Goal: Task Accomplishment & Management: Manage account settings

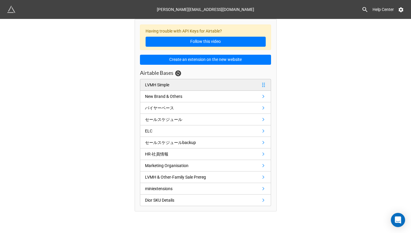
click at [166, 83] on div "LVMH Simple" at bounding box center [157, 85] width 24 height 7
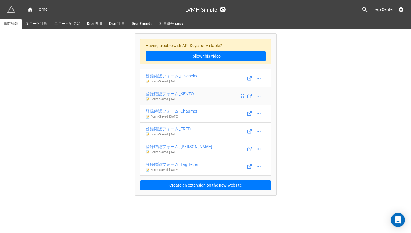
click at [187, 94] on div "登録確認フォーム_KENZO" at bounding box center [170, 94] width 48 height 7
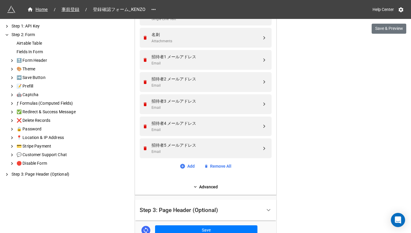
scroll to position [385, 0]
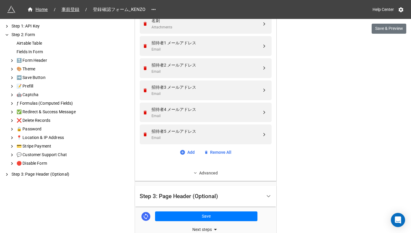
click at [205, 175] on link "Advanced" at bounding box center [206, 173] width 132 height 7
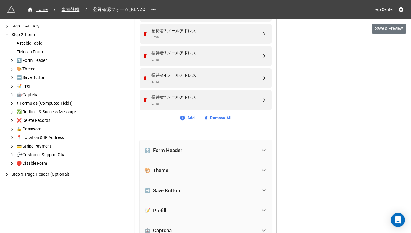
scroll to position [421, 0]
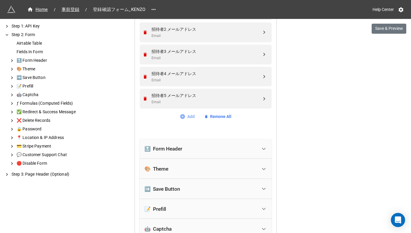
click at [186, 117] on link "Add" at bounding box center [187, 116] width 15 height 7
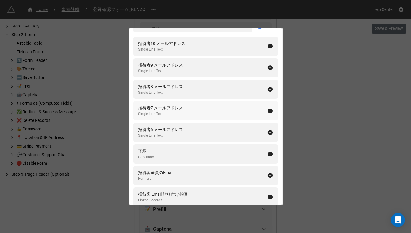
scroll to position [32, 0]
click at [267, 131] on icon at bounding box center [270, 132] width 6 height 6
click at [267, 111] on icon at bounding box center [270, 111] width 6 height 6
click at [267, 87] on icon at bounding box center [269, 89] width 5 height 5
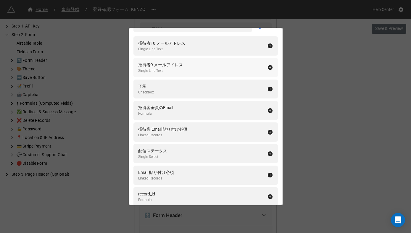
click at [268, 66] on icon at bounding box center [269, 67] width 5 height 5
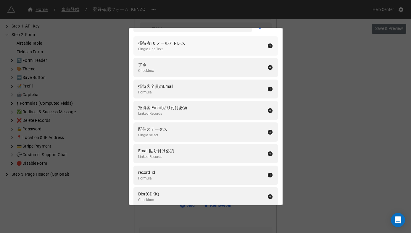
click at [267, 46] on icon at bounding box center [269, 45] width 5 height 5
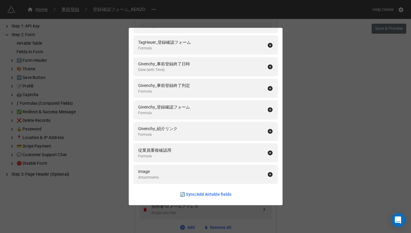
scroll to position [1758, 0]
click at [188, 196] on link "🔄 Sync/Add Airtable fields" at bounding box center [205, 194] width 51 height 7
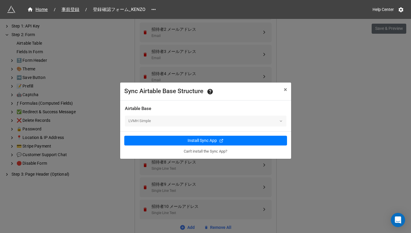
click at [173, 123] on div "LVMH Simple" at bounding box center [206, 121] width 162 height 11
click at [288, 90] on button "× Close" at bounding box center [286, 90] width 12 height 14
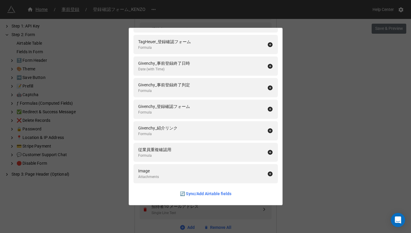
click at [329, 121] on div "Fields In Form Add All 了承 Checkbox 招待客全員のEmail Formula 招待客 Email 貼り付け必須 Linked …" at bounding box center [205, 116] width 411 height 233
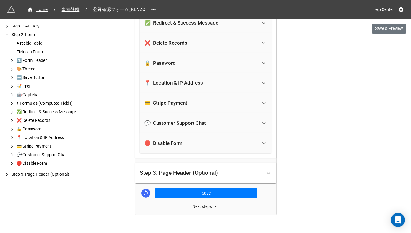
scroll to position [789, 0]
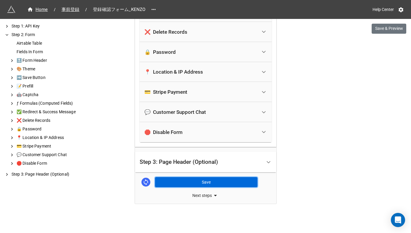
click at [208, 183] on button "Save" at bounding box center [206, 182] width 102 height 10
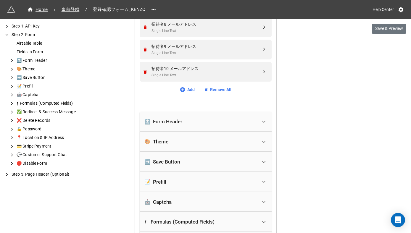
scroll to position [544, 0]
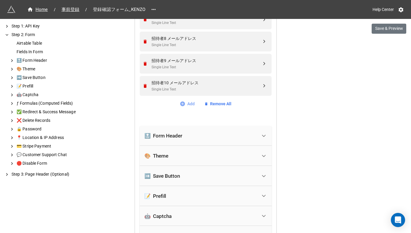
click at [190, 104] on link "Add" at bounding box center [187, 104] width 15 height 7
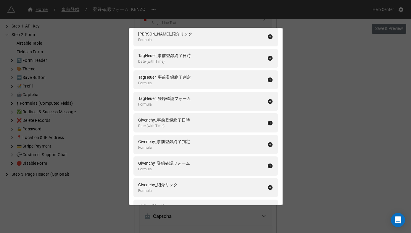
scroll to position [1758, 0]
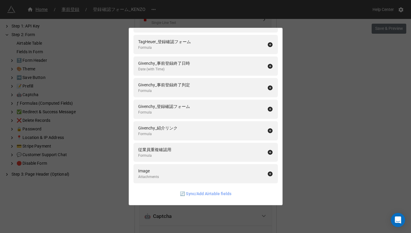
click at [192, 194] on link "🔄 Sync/Add Airtable fields" at bounding box center [205, 194] width 51 height 7
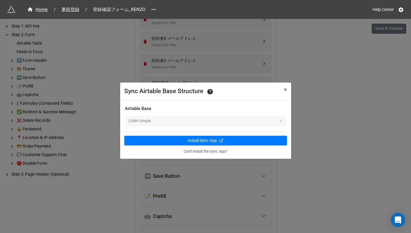
click at [151, 107] on div "Airtable Base" at bounding box center [206, 108] width 162 height 7
click at [158, 123] on div "LVMH Simple" at bounding box center [206, 121] width 162 height 11
click at [278, 120] on div "LVMH Simple" at bounding box center [206, 121] width 162 height 11
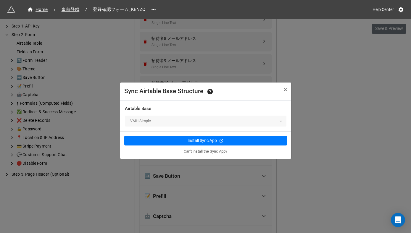
click at [200, 152] on link "Can't install the Sync App?" at bounding box center [205, 151] width 43 height 4
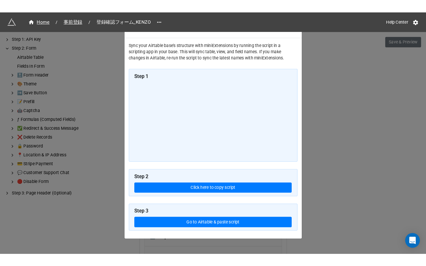
scroll to position [23, 0]
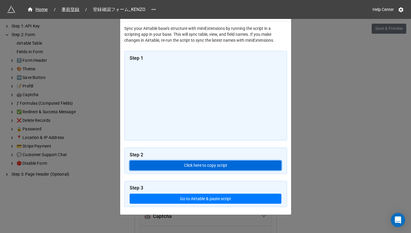
click at [168, 168] on button "Click here to copy script" at bounding box center [206, 166] width 152 height 10
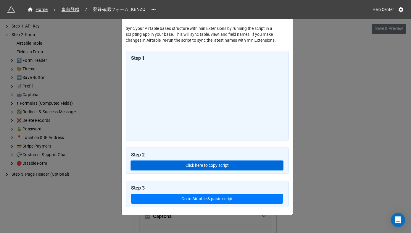
click at [211, 166] on button "Click here to copy script" at bounding box center [207, 166] width 152 height 10
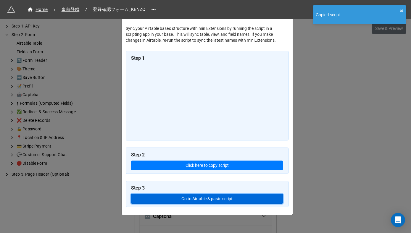
click at [207, 200] on link "Go to Airtable & paste script" at bounding box center [207, 199] width 152 height 10
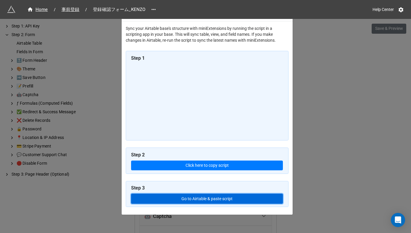
click at [185, 198] on link "Go to Airtable & paste script" at bounding box center [207, 199] width 152 height 10
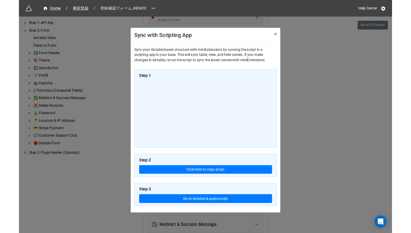
scroll to position [0, 0]
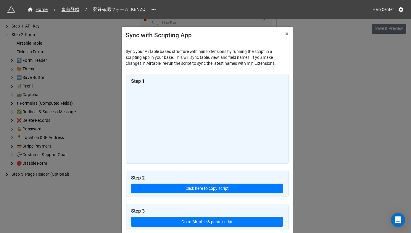
click at [332, 28] on div "Sync with Scripting App × Close Sync your Airtable base's structure with miniEx…" at bounding box center [205, 135] width 411 height 233
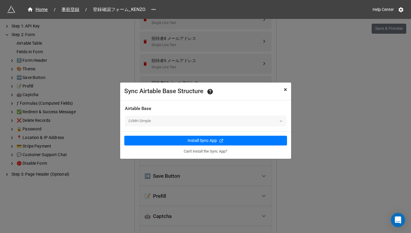
click at [286, 90] on span "×" at bounding box center [285, 89] width 3 height 7
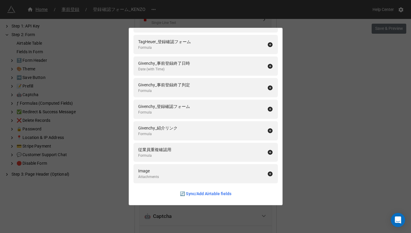
click at [81, 46] on div "Fields In Form Add All 了承 Checkbox 招待客全員のEmail Formula 招待客 Email 貼り付け必須 Linked …" at bounding box center [205, 116] width 411 height 233
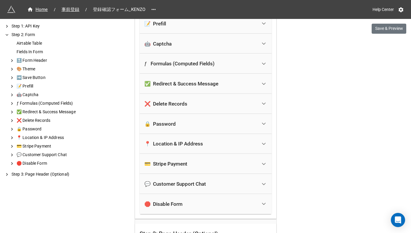
scroll to position [574, 0]
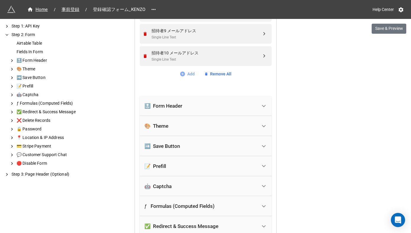
click at [190, 73] on link "Add" at bounding box center [187, 74] width 15 height 7
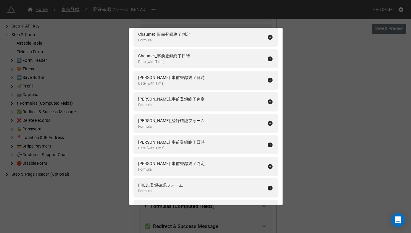
scroll to position [1758, 0]
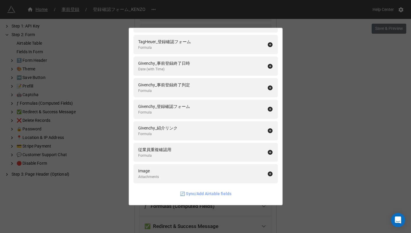
click at [199, 195] on link "🔄 Sync/Add Airtable fields" at bounding box center [205, 194] width 51 height 7
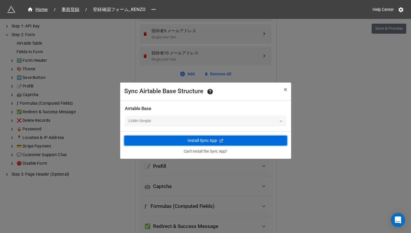
click at [199, 141] on div "Install Sync App" at bounding box center [202, 141] width 29 height 6
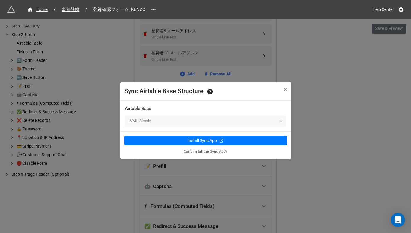
click at [200, 152] on link "Can't install the Sync App?" at bounding box center [205, 151] width 43 height 4
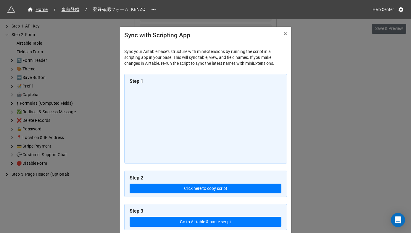
scroll to position [23, 0]
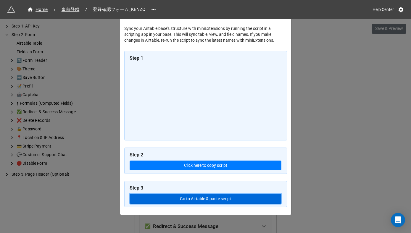
click at [186, 202] on link "Go to Airtable & paste script" at bounding box center [206, 199] width 152 height 10
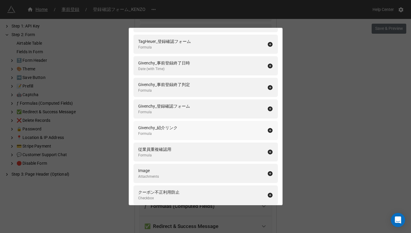
scroll to position [2017, 0]
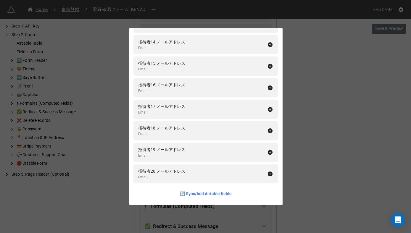
click at [350, 96] on div "Fields In Form Add All 了承 Checkbox 招待客全員のEmail Formula 招待客 Email 貼り付け必須 Linked …" at bounding box center [205, 116] width 411 height 233
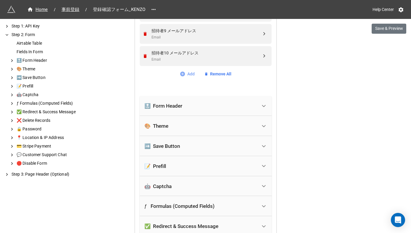
click at [191, 74] on link "Add" at bounding box center [187, 74] width 15 height 7
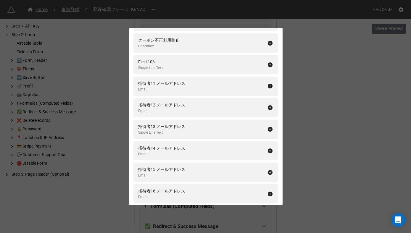
scroll to position [1906, 0]
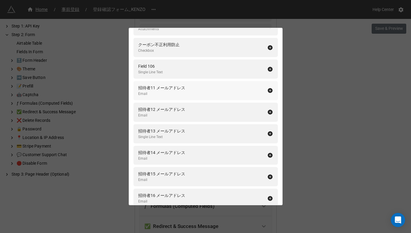
click at [267, 91] on icon at bounding box center [269, 90] width 5 height 5
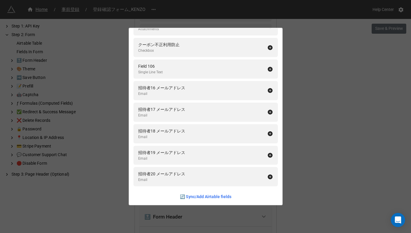
click at [267, 91] on icon at bounding box center [269, 90] width 5 height 5
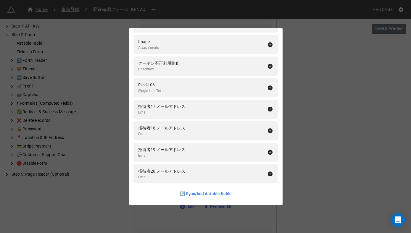
click at [266, 91] on div "Field 106 Single Line Text" at bounding box center [205, 87] width 144 height 19
click at [266, 91] on div "クーポン不正利用防止 Checkbox" at bounding box center [205, 87] width 144 height 19
click at [267, 112] on icon at bounding box center [270, 109] width 6 height 6
click at [270, 131] on icon at bounding box center [270, 131] width 6 height 6
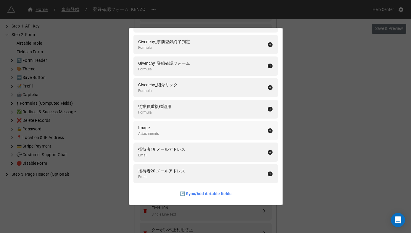
scroll to position [1801, 0]
click at [268, 155] on div "招待者19 メールアドレス Email" at bounding box center [205, 152] width 144 height 19
click at [268, 174] on icon at bounding box center [269, 174] width 5 height 5
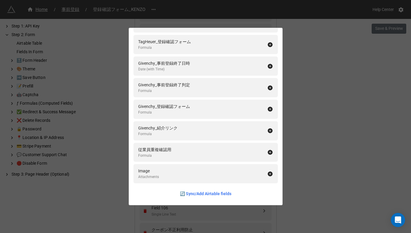
click at [311, 179] on div "Fields In Form Add All 了承 Checkbox 招待客全員のEmail Formula 招待客 Email 貼り付け必須 Linked …" at bounding box center [205, 116] width 411 height 233
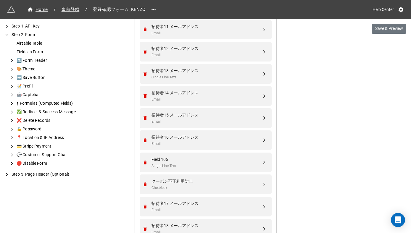
scroll to position [663, 0]
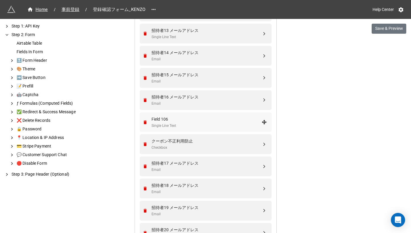
click at [246, 123] on div "Single Line Text" at bounding box center [207, 126] width 110 height 6
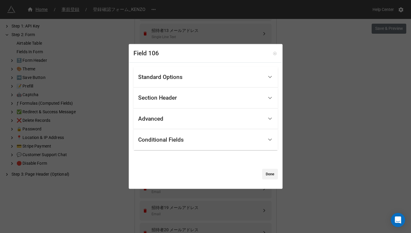
click at [273, 53] on icon at bounding box center [275, 53] width 4 height 4
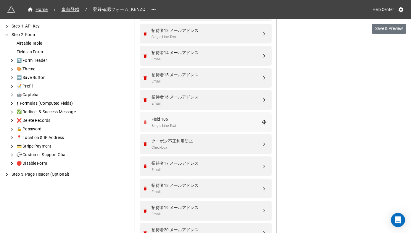
click at [144, 122] on icon "Remove" at bounding box center [145, 122] width 3 height 4
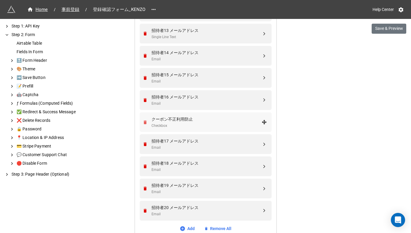
click at [144, 122] on icon "Remove" at bounding box center [145, 122] width 3 height 4
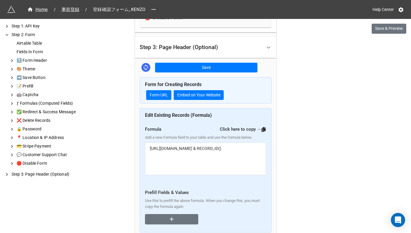
scroll to position [1112, 0]
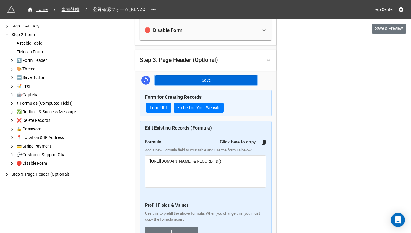
click at [209, 78] on button "Save" at bounding box center [206, 80] width 102 height 10
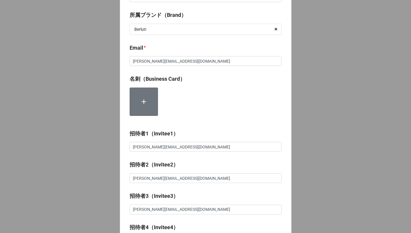
scroll to position [120, 0]
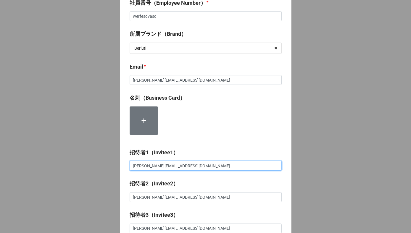
drag, startPoint x: 202, startPoint y: 167, endPoint x: 99, endPoint y: 169, distance: 102.7
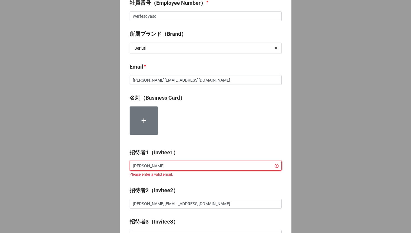
type input "ゆ"
type input "ぅ"
click at [139, 168] on input "ぅ" at bounding box center [206, 166] width 152 height 10
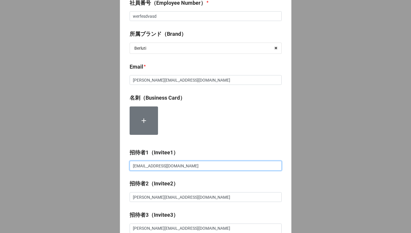
click at [139, 168] on input "yuri_nov_22@yahoo.co.jp" at bounding box center [206, 166] width 152 height 10
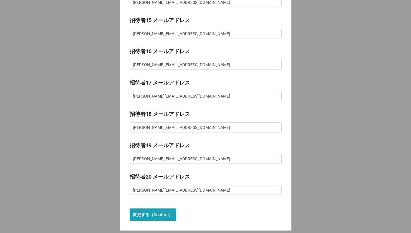
scroll to position [697, 0]
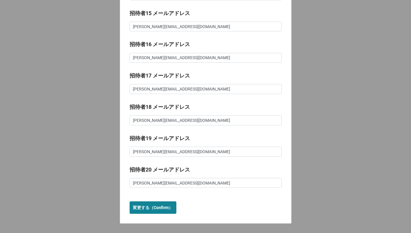
type input "yuri_nov_22@yahoo.co.jp"
click at [156, 208] on b "変更する（Confirm）" at bounding box center [153, 208] width 40 height 6
